Goal: Transaction & Acquisition: Purchase product/service

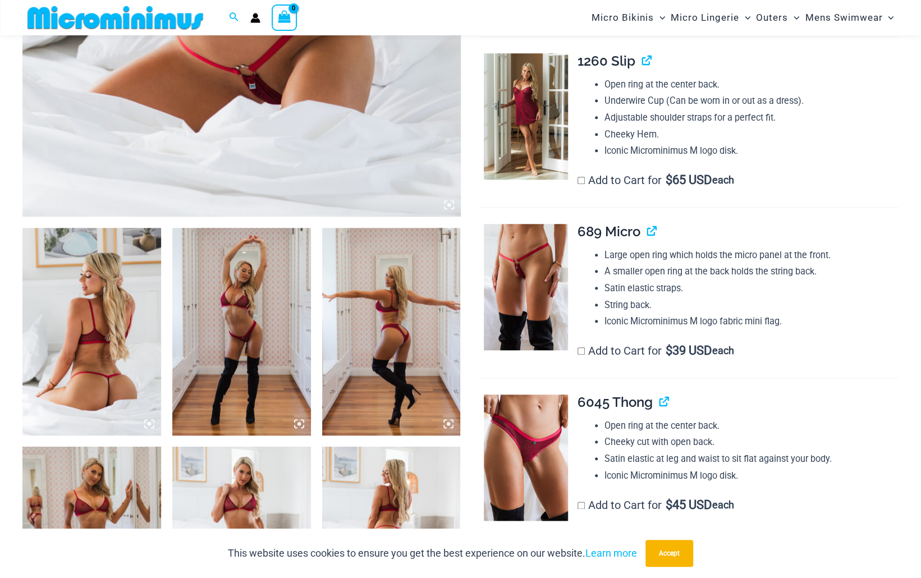
scroll to position [553, 0]
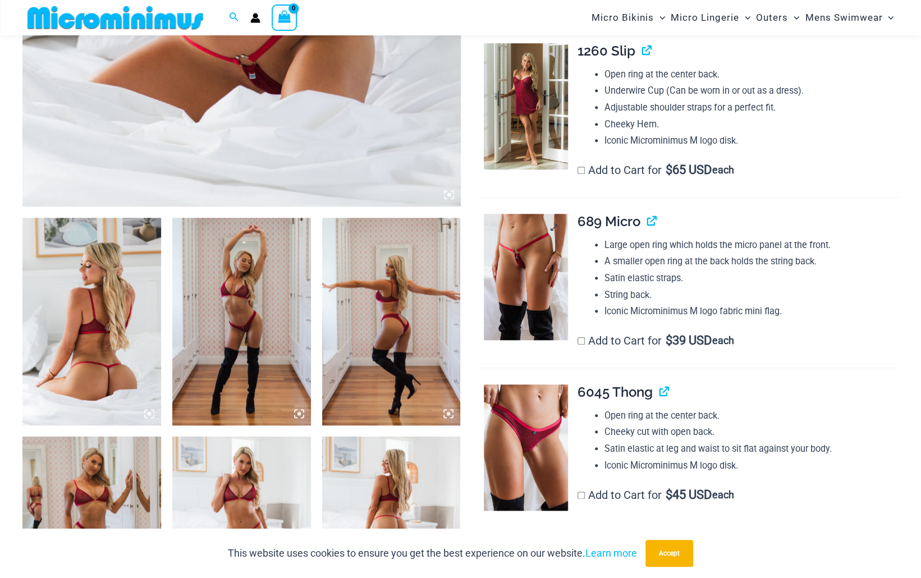
click at [517, 262] on img at bounding box center [526, 277] width 84 height 126
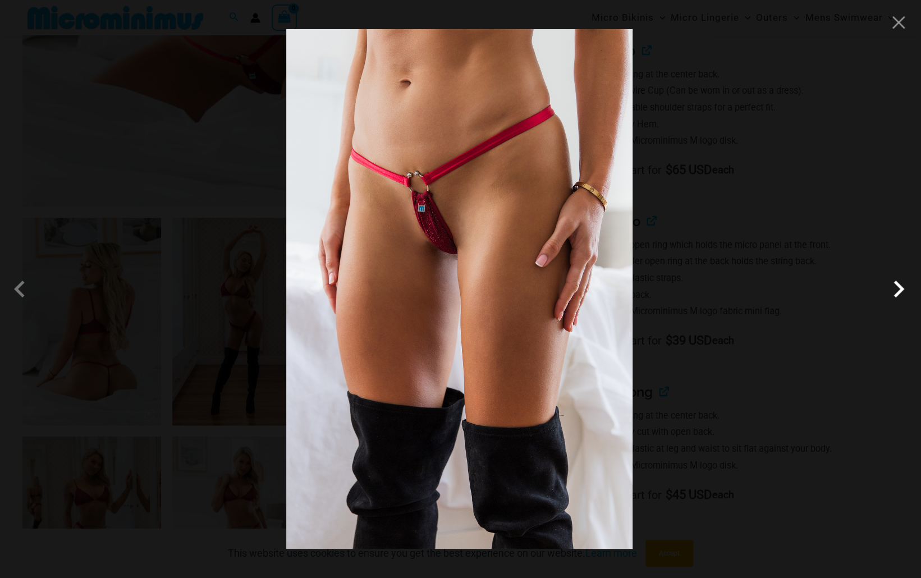
click at [900, 288] on span at bounding box center [899, 289] width 34 height 34
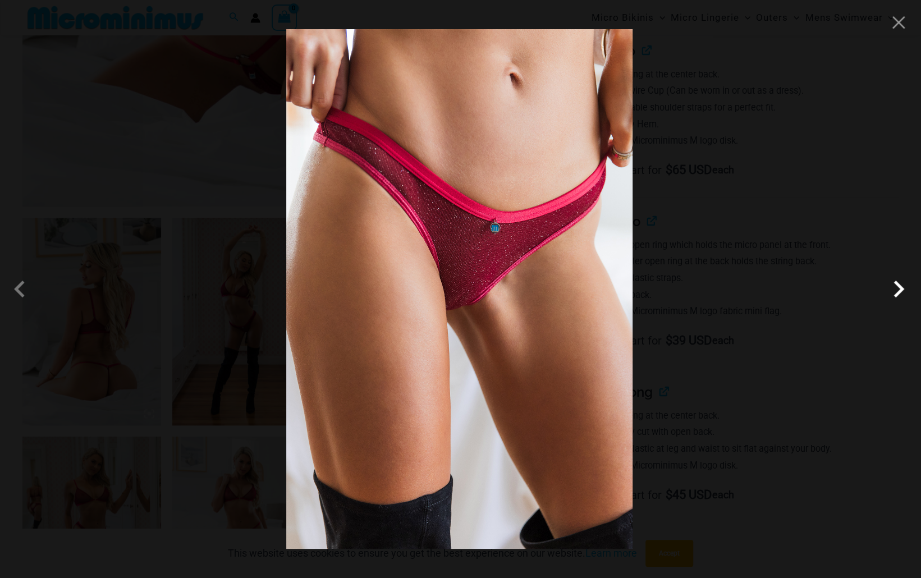
click at [900, 288] on span at bounding box center [899, 289] width 34 height 34
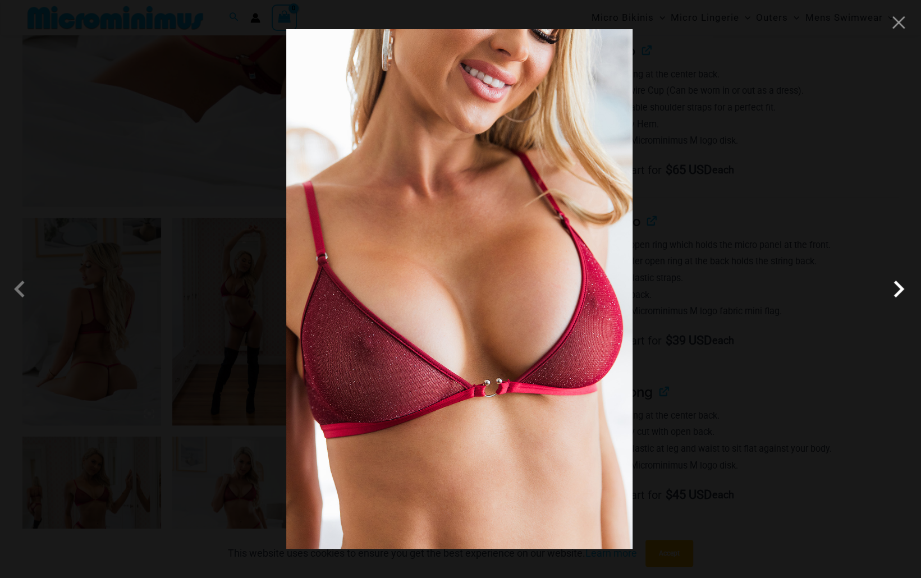
click at [900, 288] on span at bounding box center [899, 289] width 34 height 34
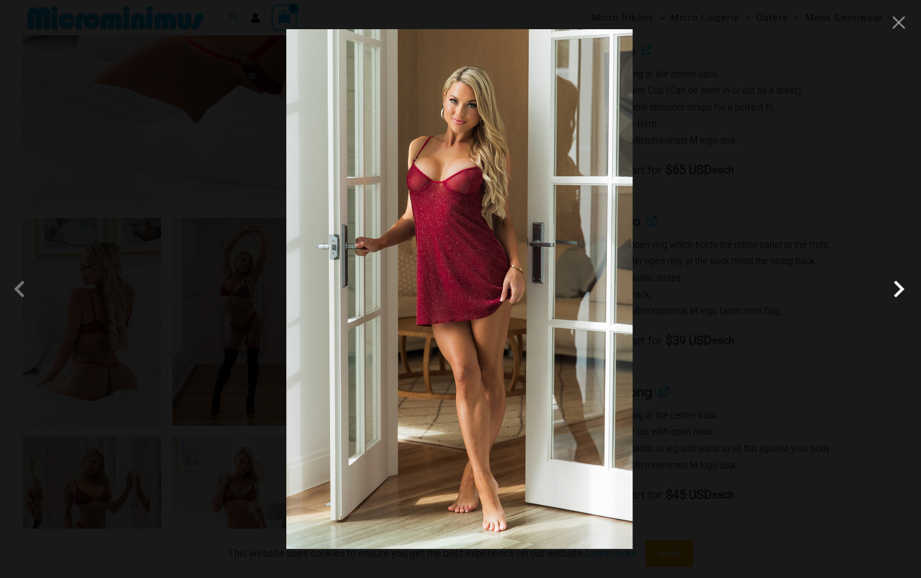
click at [900, 288] on span at bounding box center [899, 289] width 34 height 34
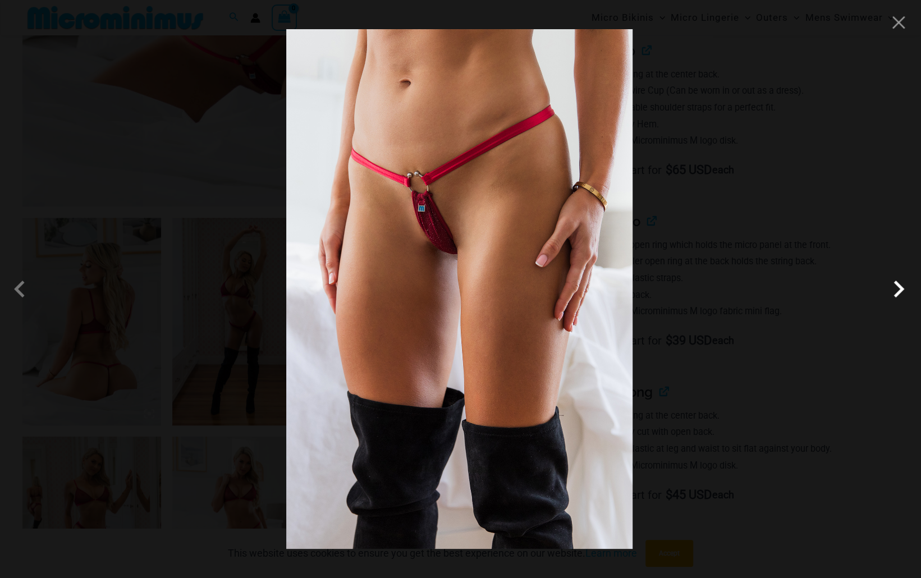
click at [900, 288] on span at bounding box center [899, 289] width 34 height 34
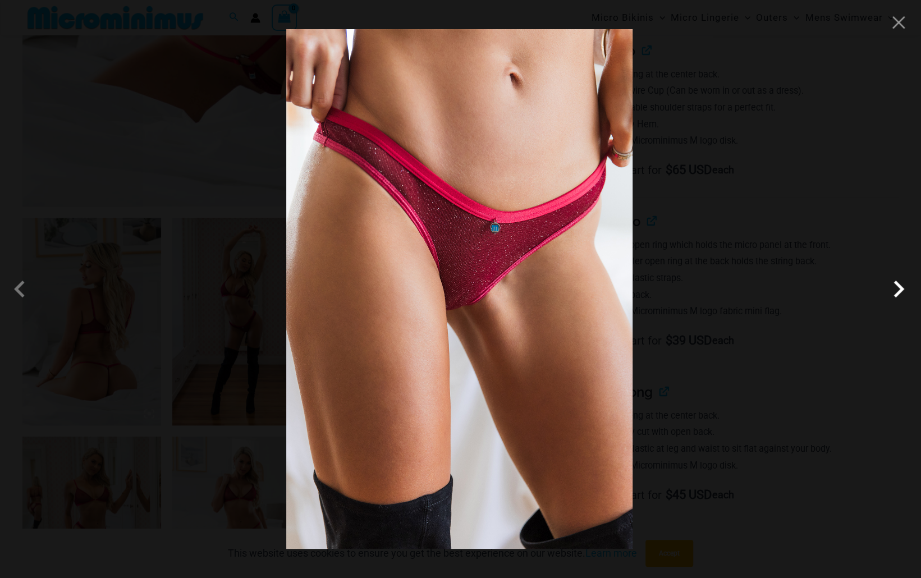
click at [900, 288] on span at bounding box center [899, 289] width 34 height 34
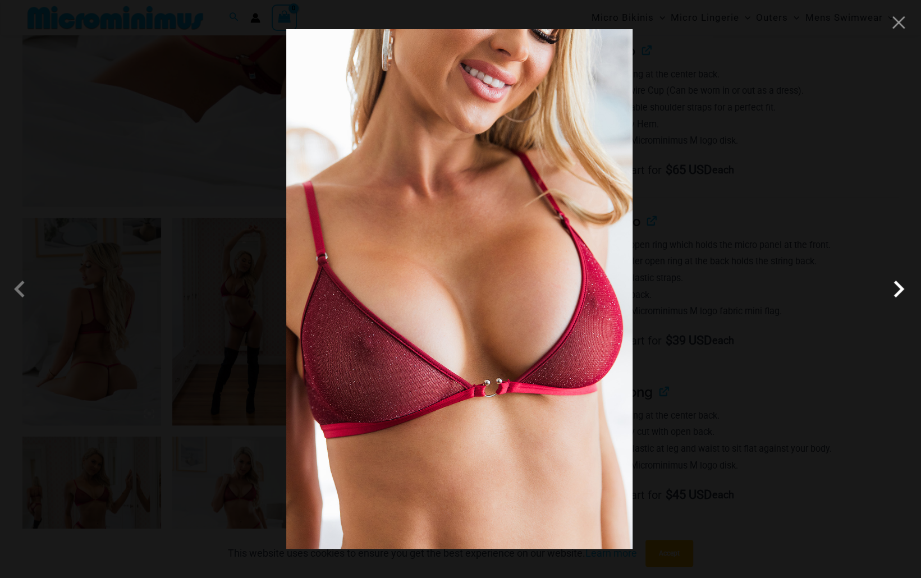
click at [900, 288] on span at bounding box center [899, 289] width 34 height 34
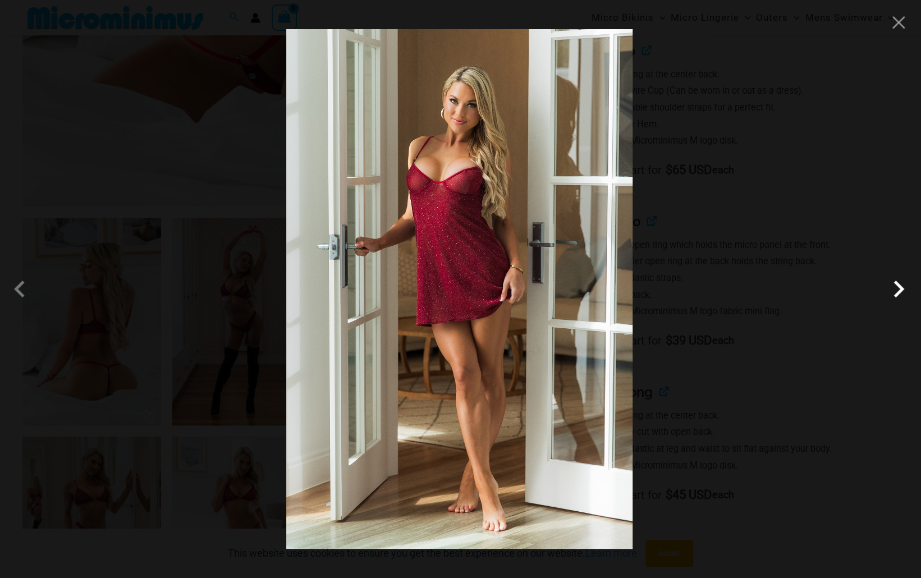
click at [900, 288] on span at bounding box center [899, 289] width 34 height 34
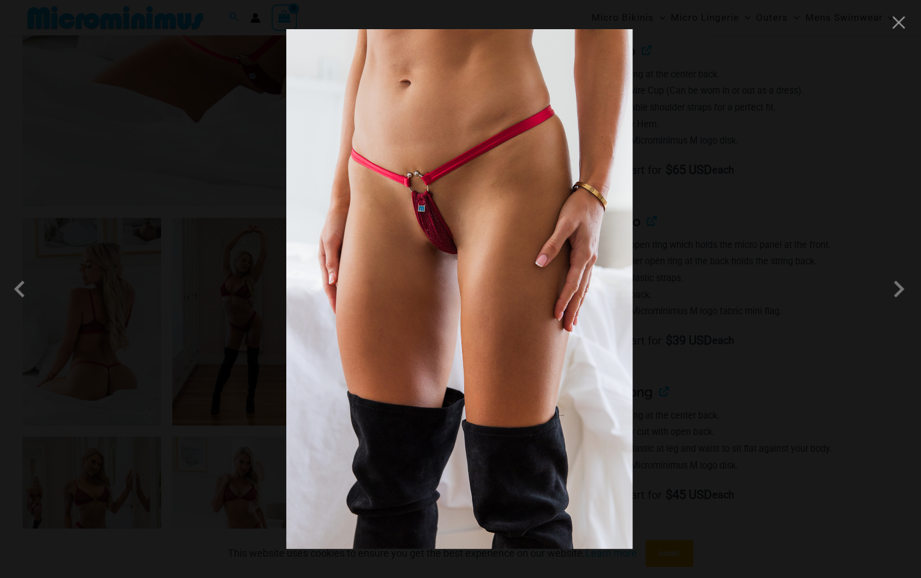
drag, startPoint x: 900, startPoint y: 288, endPoint x: 929, endPoint y: 104, distance: 186.3
click at [903, 33] on div at bounding box center [460, 289] width 921 height 578
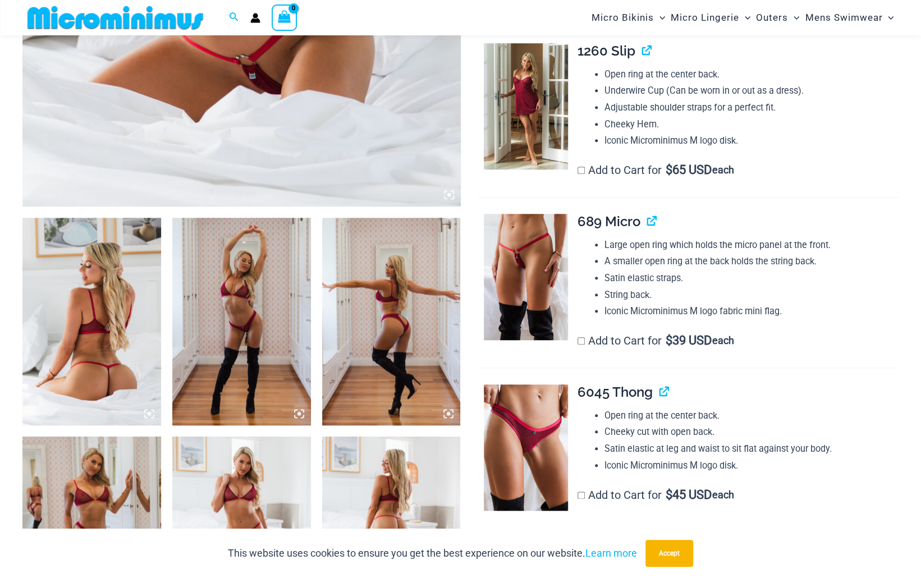
click at [389, 377] on img at bounding box center [391, 322] width 139 height 208
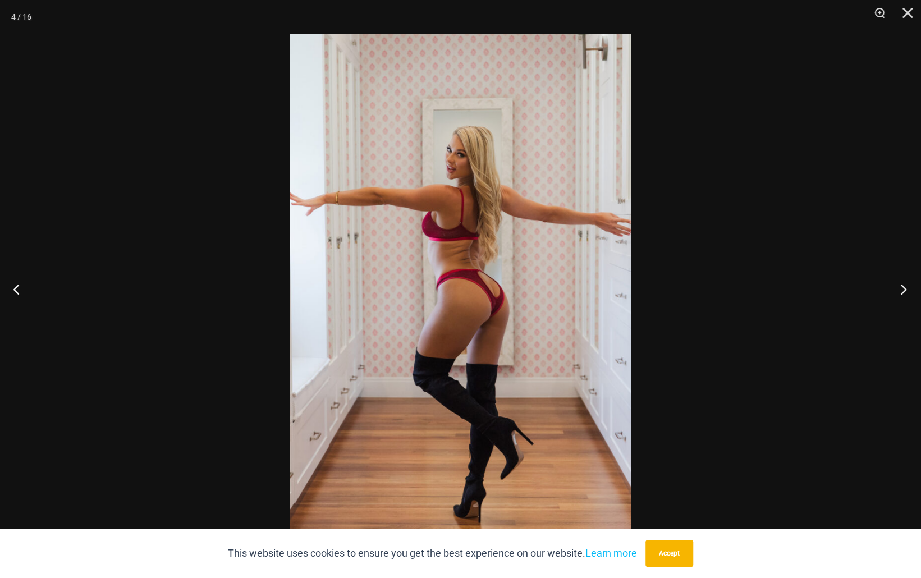
click at [907, 284] on button "Next" at bounding box center [900, 289] width 42 height 56
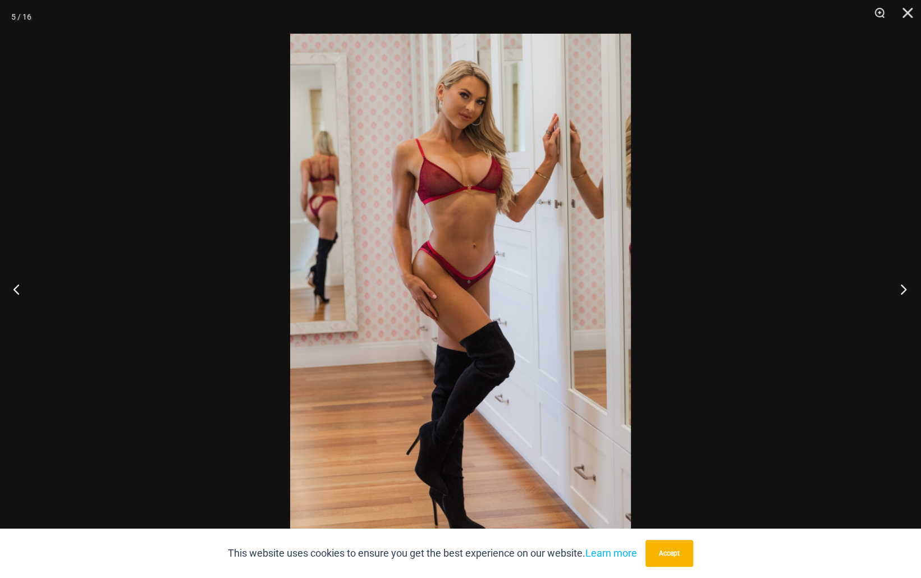
click at [907, 284] on button "Next" at bounding box center [900, 289] width 42 height 56
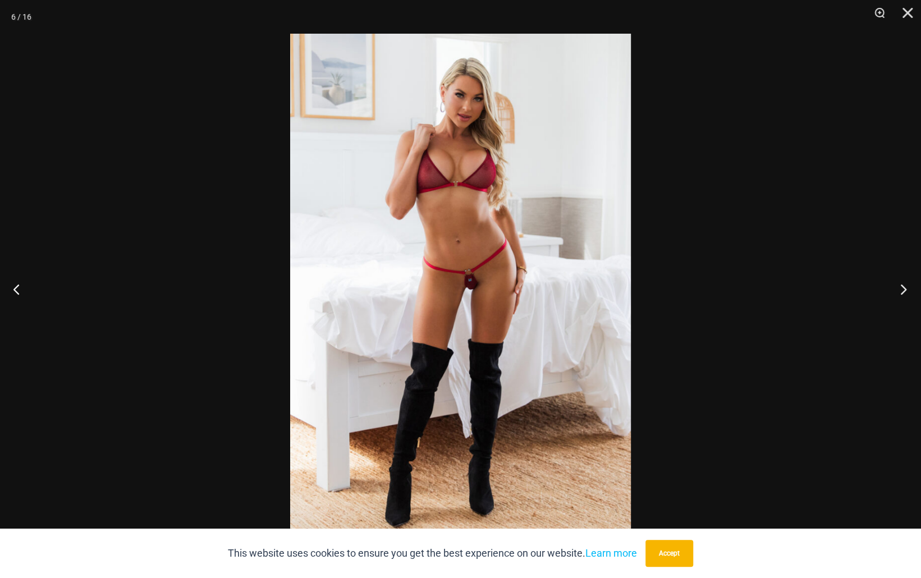
click at [907, 284] on button "Next" at bounding box center [900, 289] width 42 height 56
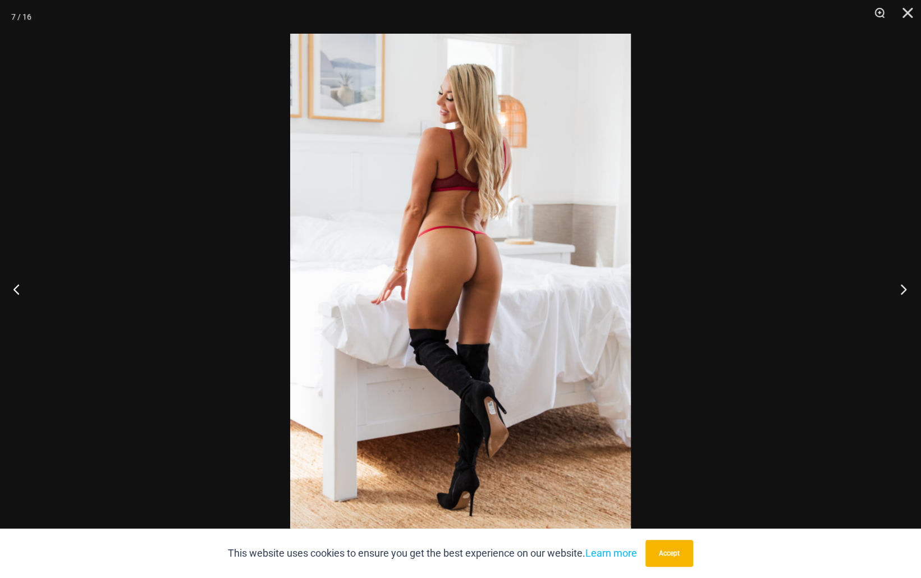
click at [898, 290] on button "Next" at bounding box center [900, 289] width 42 height 56
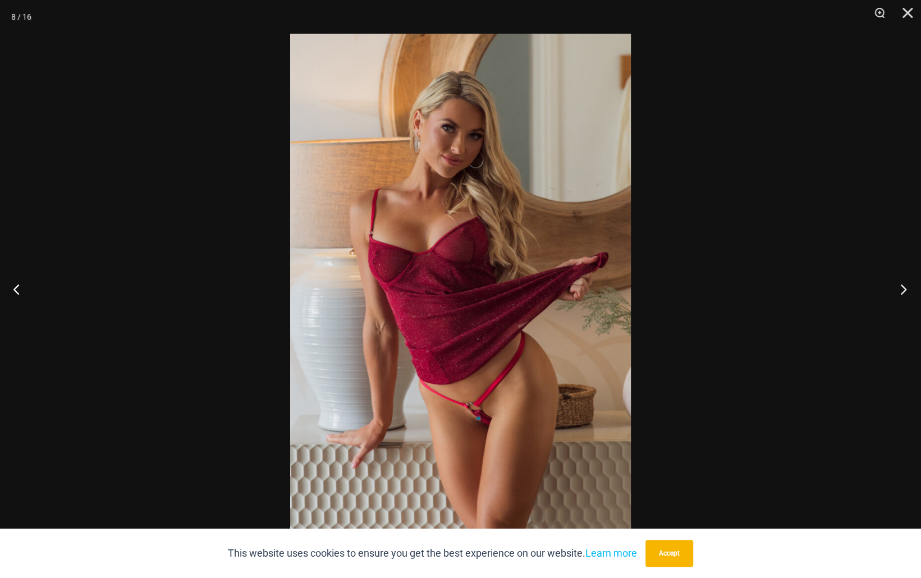
click at [898, 290] on button "Next" at bounding box center [900, 289] width 42 height 56
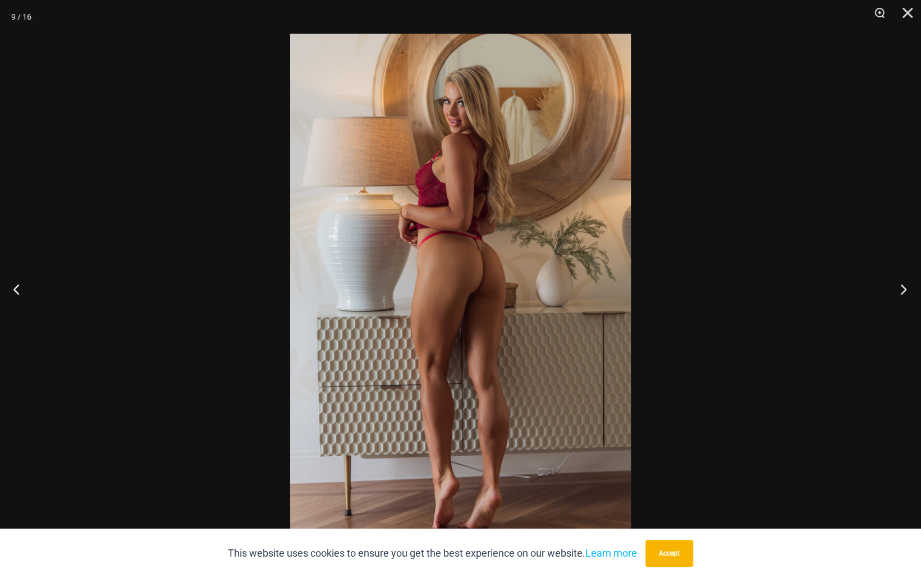
click at [898, 290] on button "Next" at bounding box center [900, 289] width 42 height 56
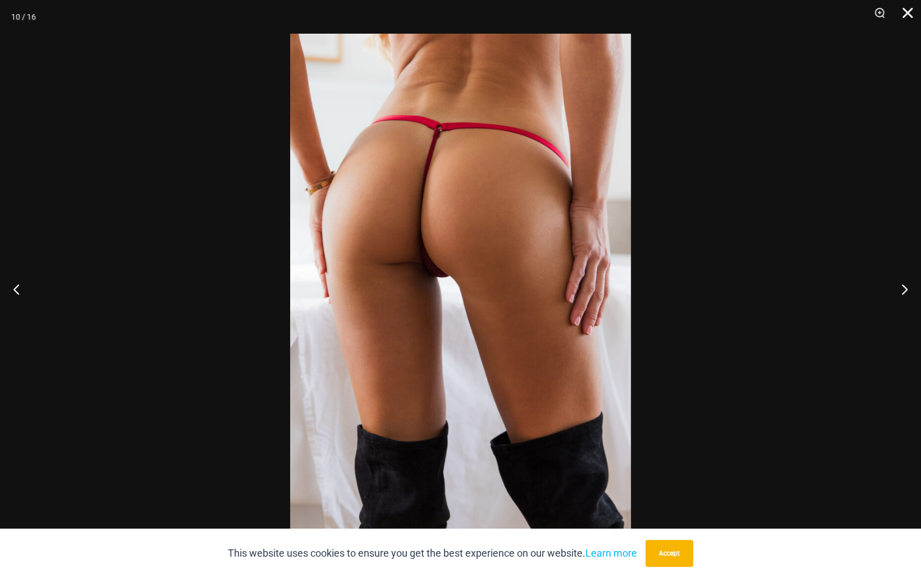
click at [902, 9] on button "Close" at bounding box center [903, 17] width 28 height 34
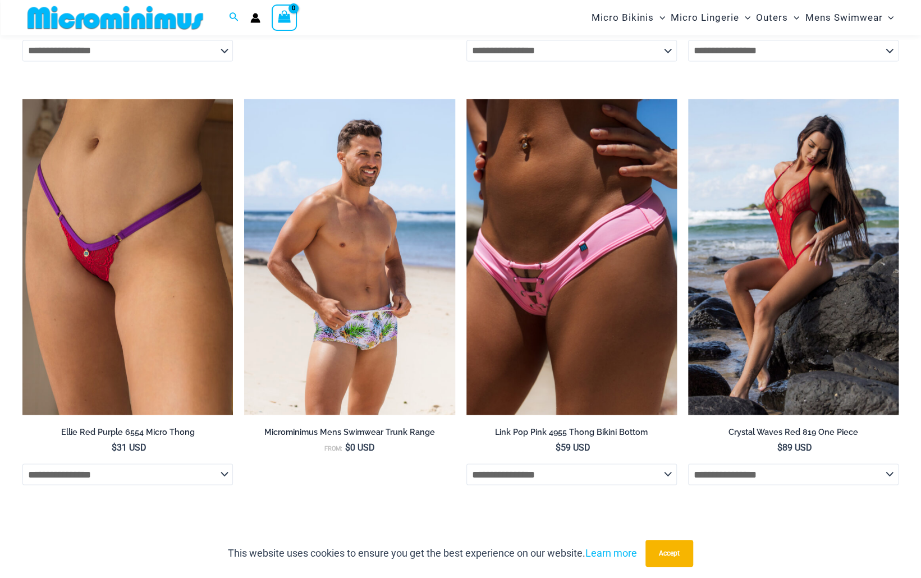
scroll to position [4176, 0]
